Goal: Go to known website: Access a specific website the user already knows

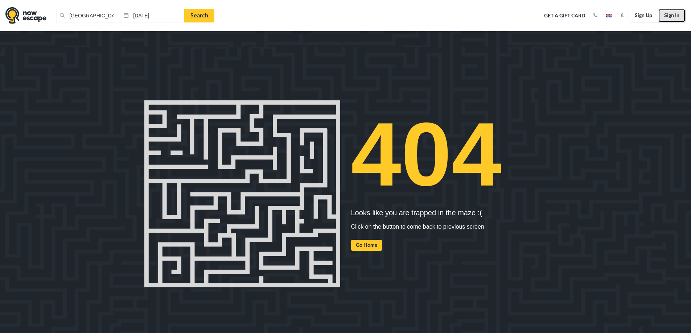
click at [666, 13] on link "Sign In" at bounding box center [672, 16] width 28 height 14
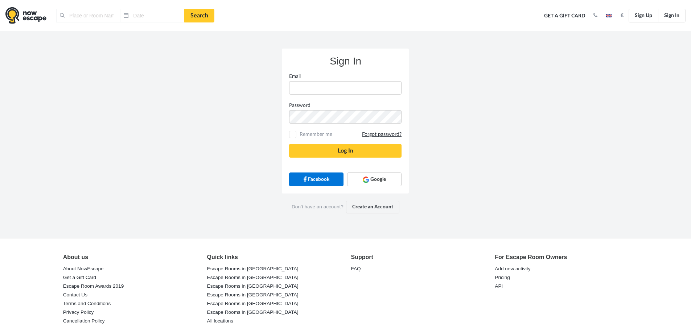
type input "[GEOGRAPHIC_DATA], [GEOGRAPHIC_DATA]"
type input "[DATE]"
click at [368, 183] on link "Google" at bounding box center [374, 180] width 54 height 14
